Goal: Information Seeking & Learning: Learn about a topic

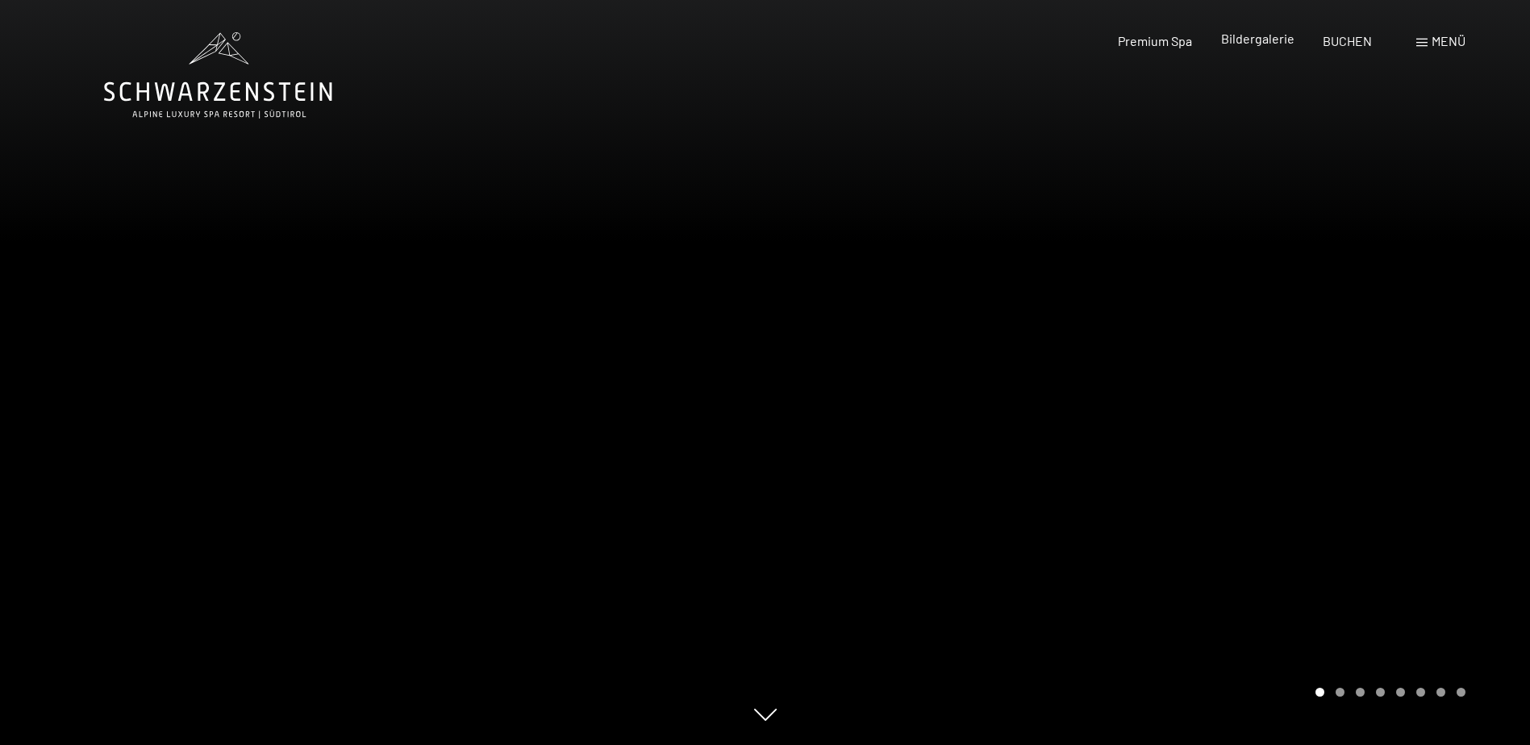
click at [1261, 42] on span "Bildergalerie" at bounding box center [1257, 38] width 73 height 15
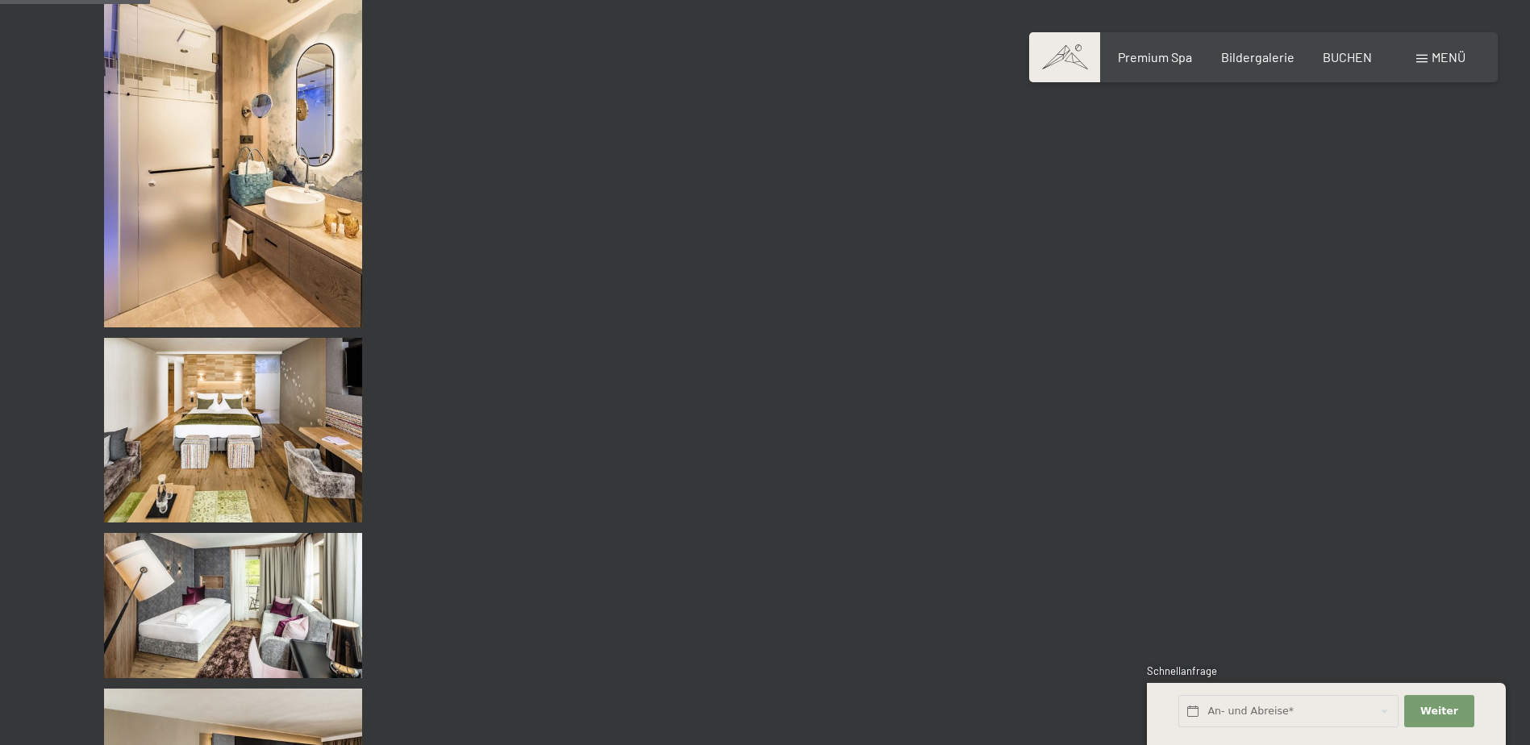
scroll to position [1774, 0]
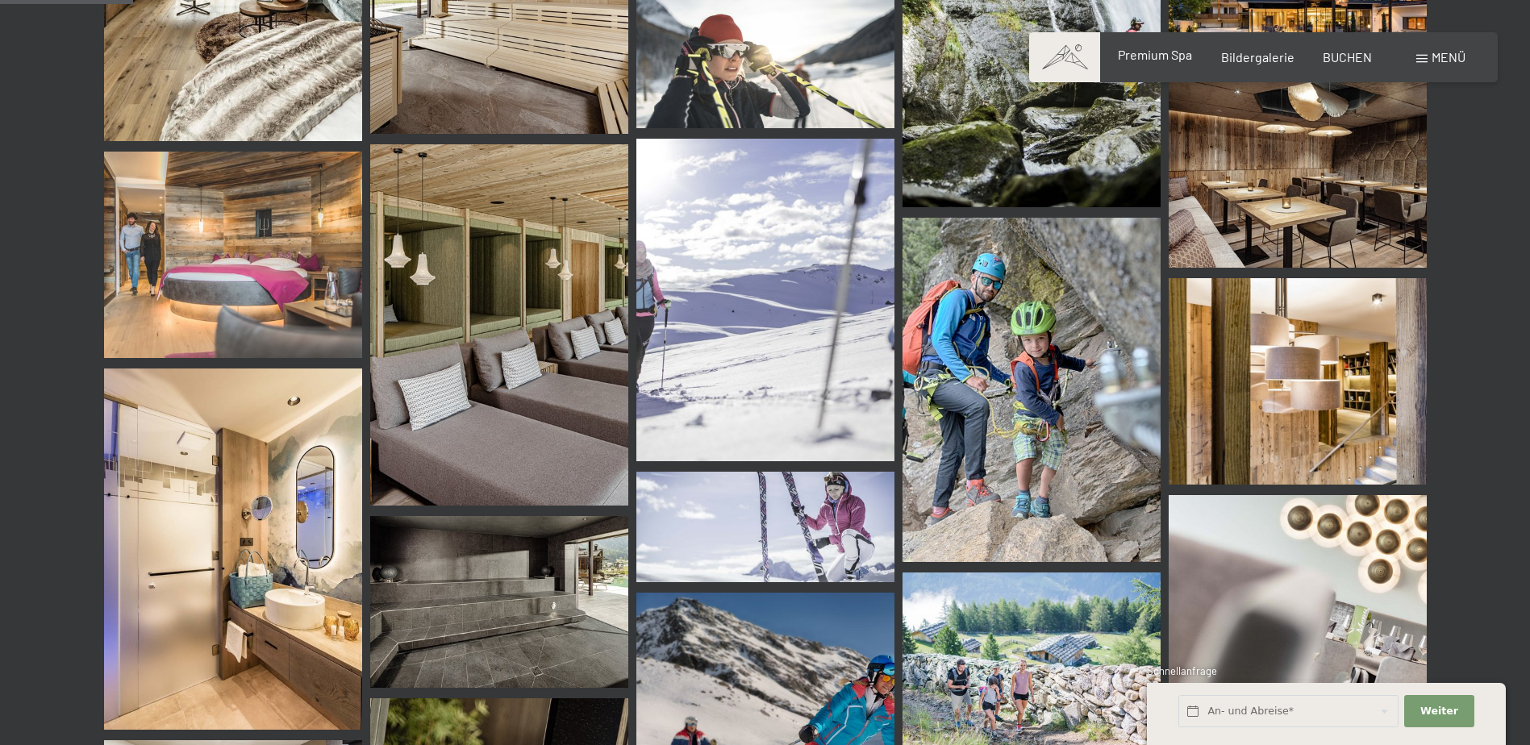
click at [1180, 50] on span "Premium Spa" at bounding box center [1155, 54] width 74 height 15
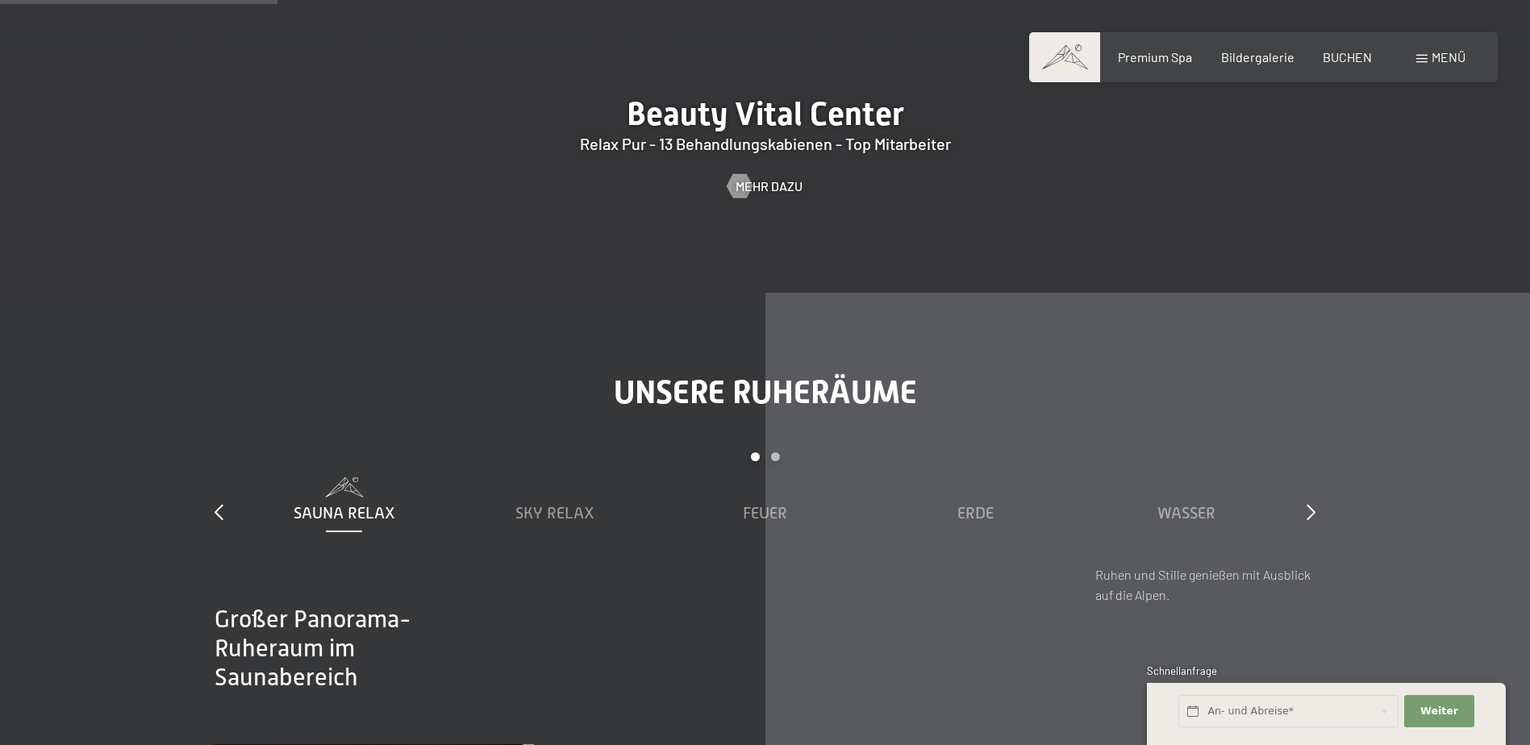
scroll to position [2339, 0]
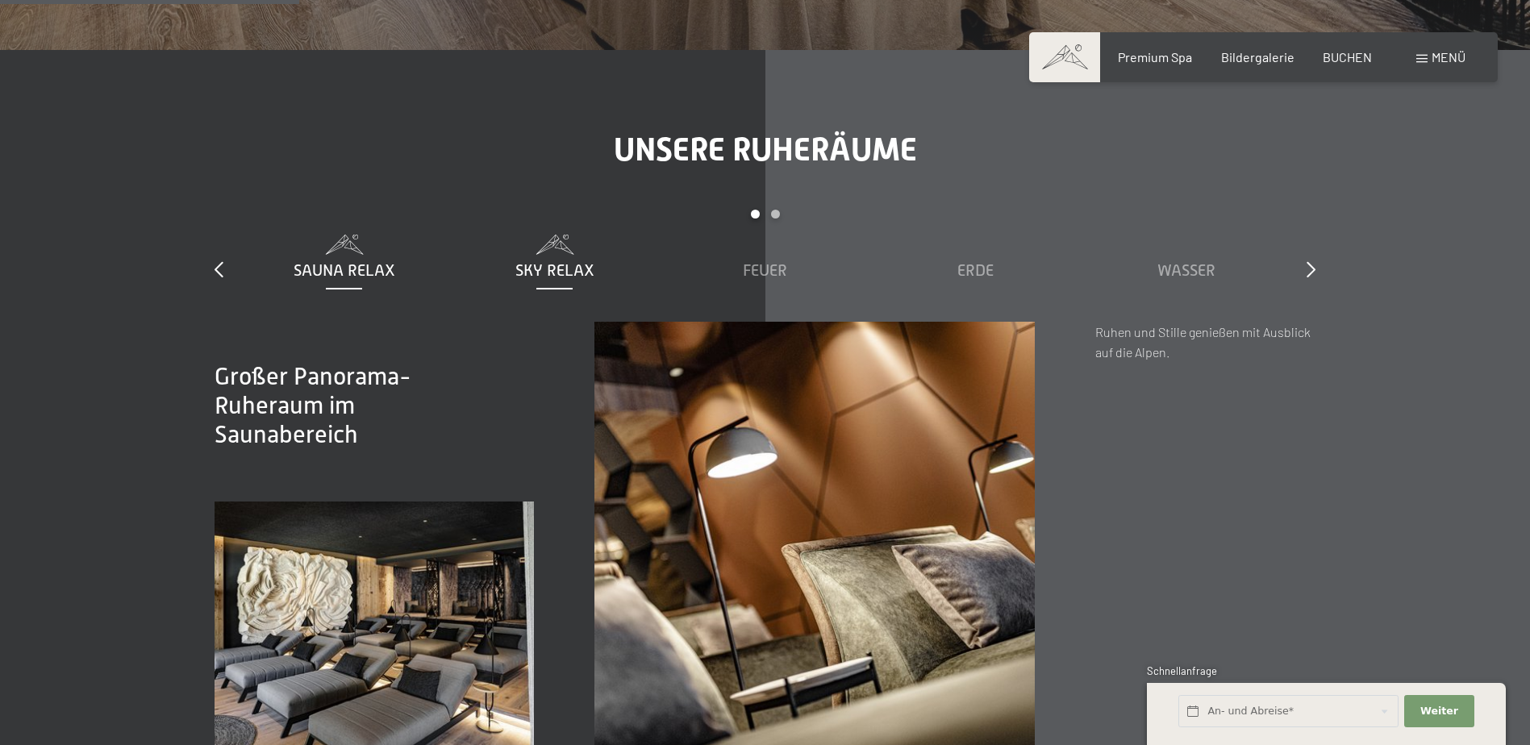
click at [555, 271] on span "Sky Relax" at bounding box center [554, 270] width 79 height 18
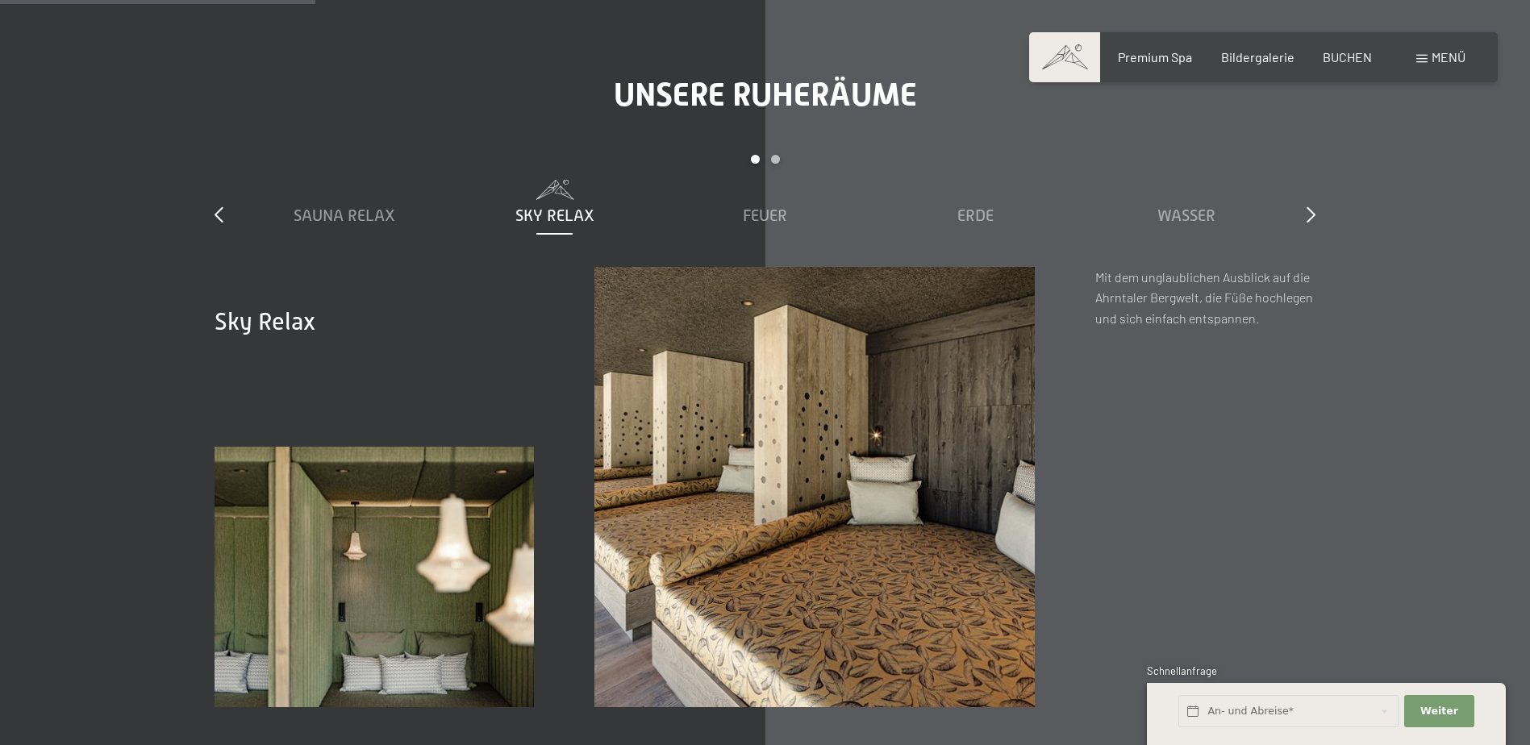
scroll to position [2500, 0]
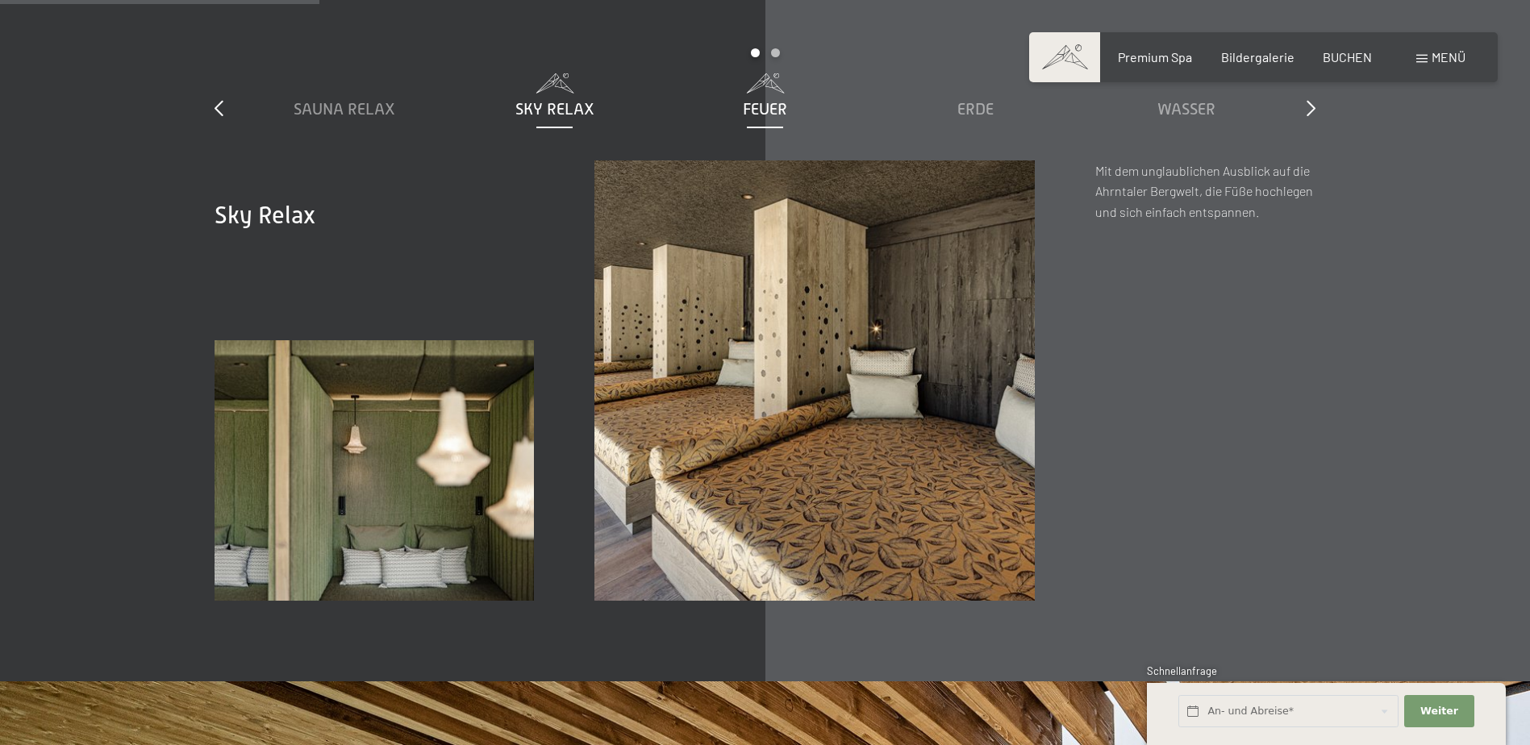
click at [756, 115] on span "Feuer" at bounding box center [765, 109] width 44 height 18
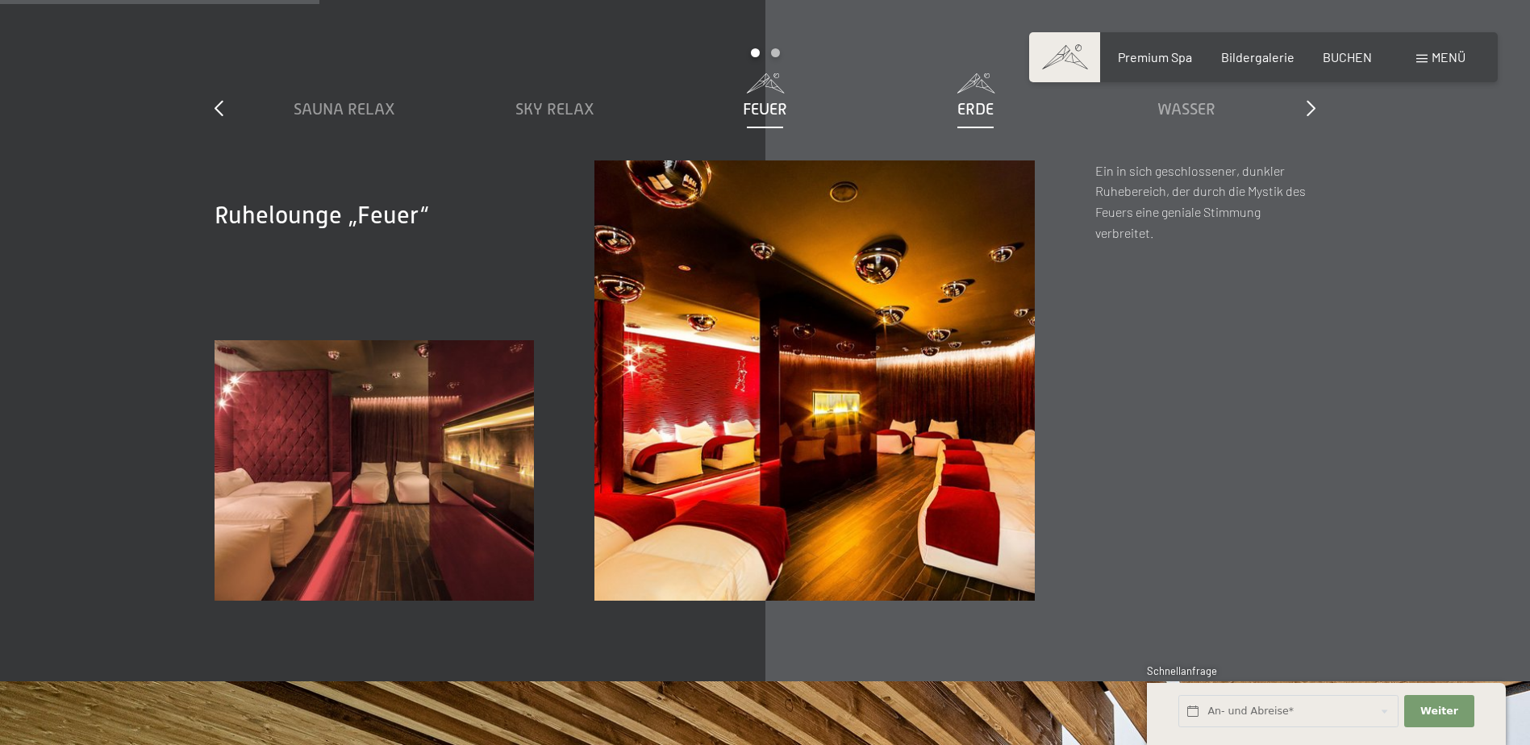
click at [991, 98] on div "Erde" at bounding box center [975, 109] width 194 height 23
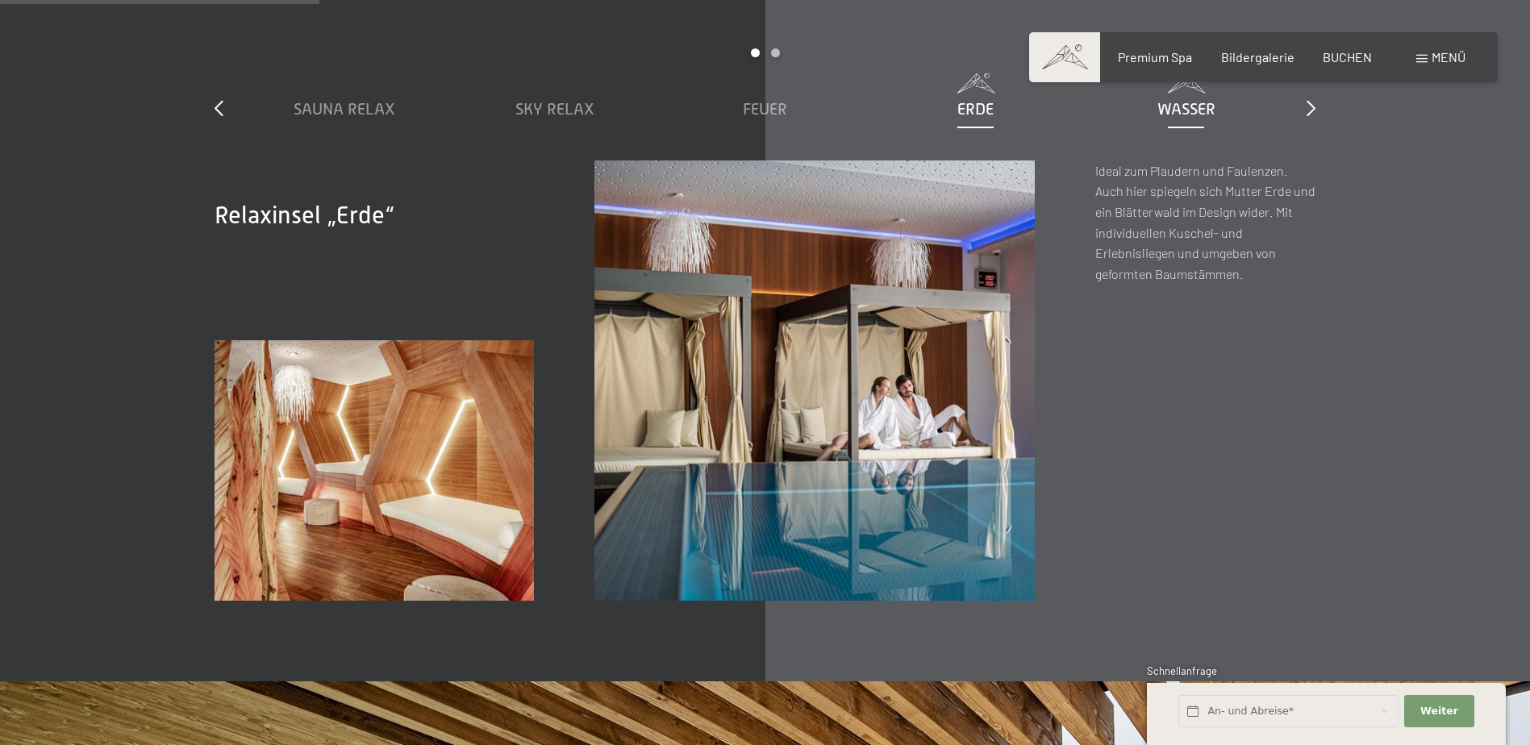
click at [1173, 110] on span "Wasser" at bounding box center [1186, 109] width 58 height 18
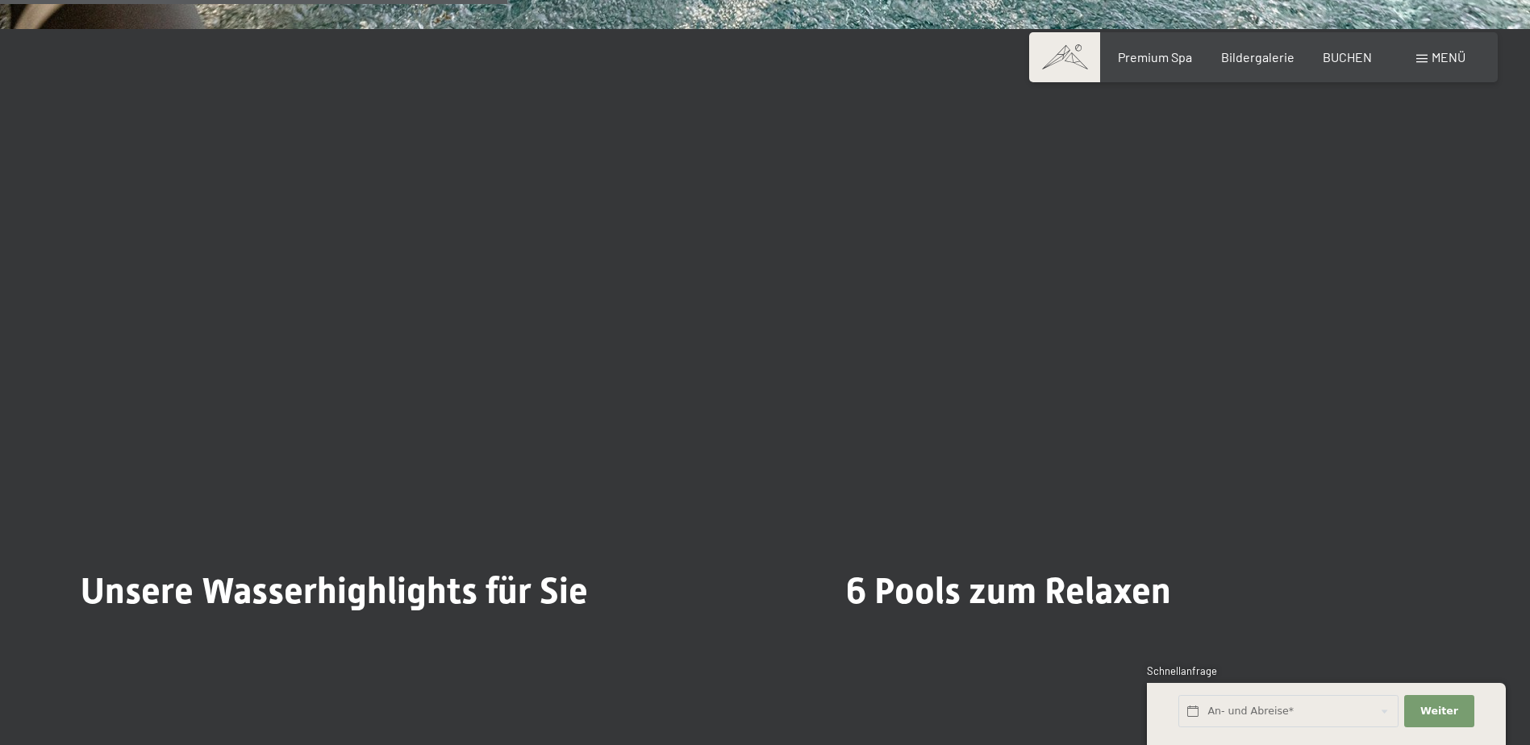
scroll to position [4032, 0]
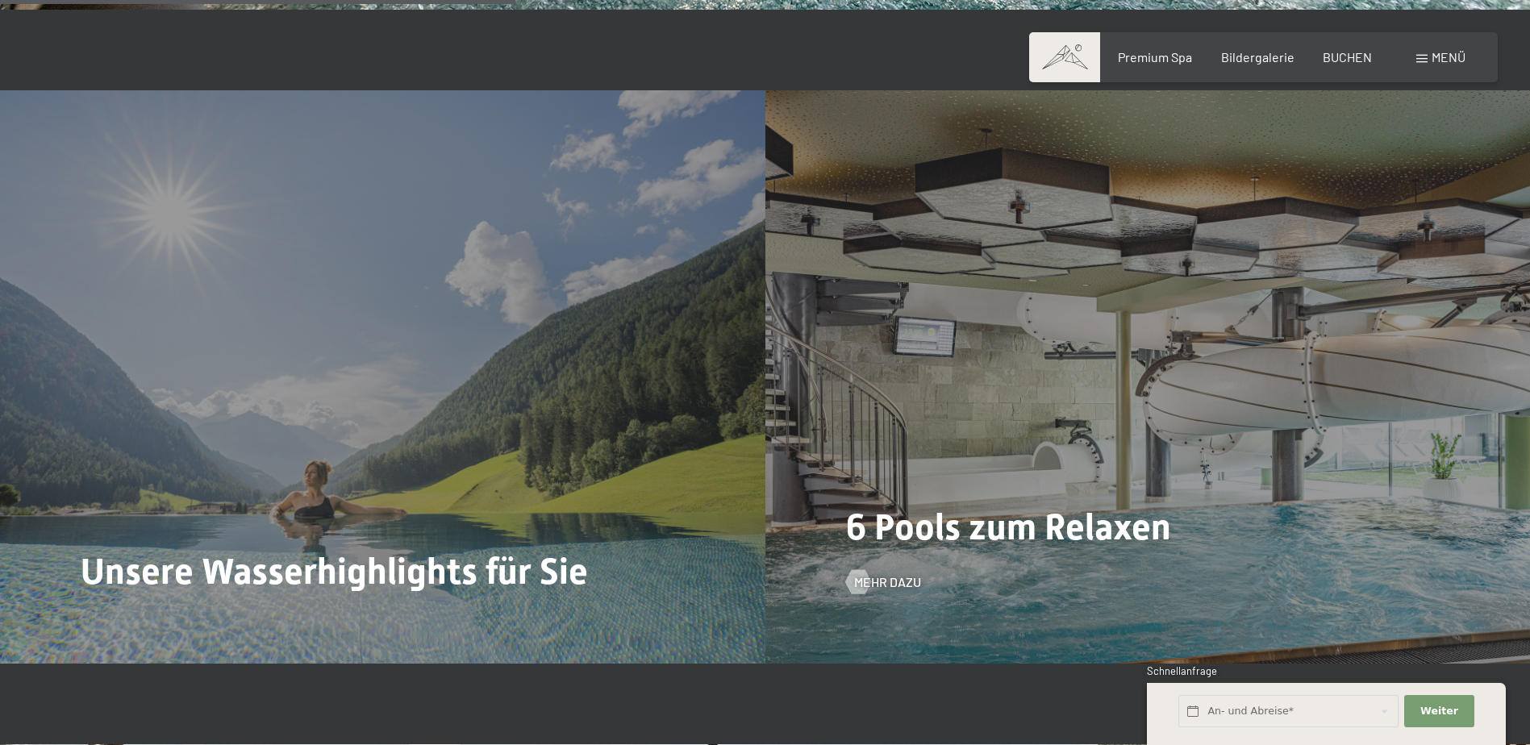
click at [1078, 419] on div "6 Pools zum Relaxen Mehr dazu" at bounding box center [1147, 376] width 765 height 573
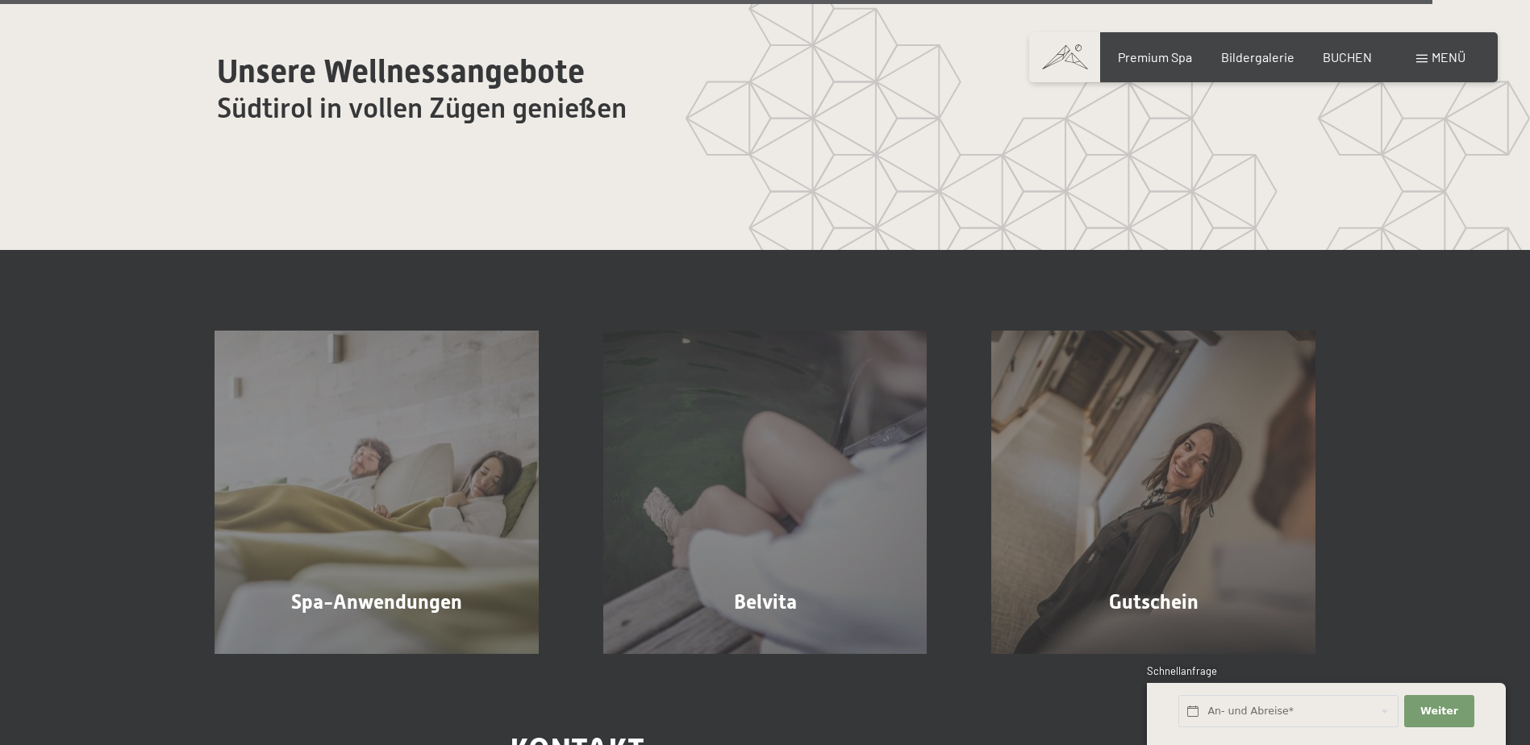
scroll to position [9920, 0]
